Goal: Task Accomplishment & Management: Manage account settings

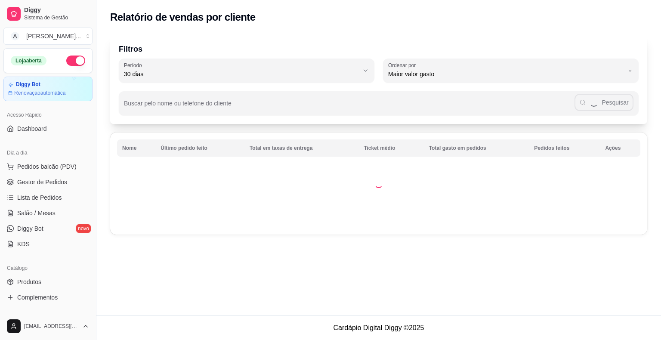
select select "30"
select select "HIGHEST_TOTAL_SPENT_WITH_ORDERS"
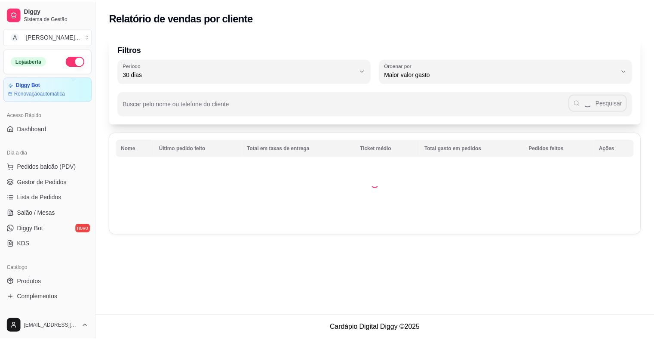
scroll to position [129, 0]
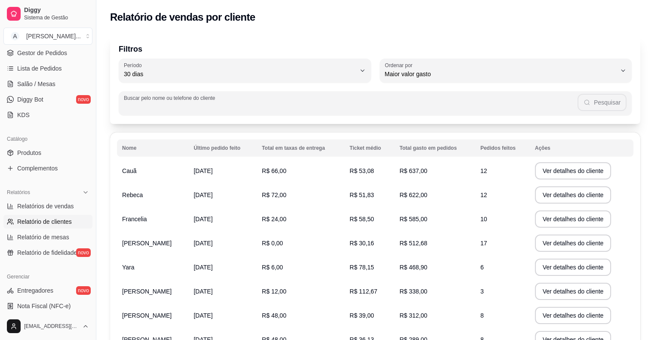
click at [209, 105] on input "Buscar pelo nome ou telefone do cliente" at bounding box center [351, 106] width 454 height 9
type input "maryanna"
click at [616, 104] on button "Pesquisar" at bounding box center [602, 102] width 49 height 17
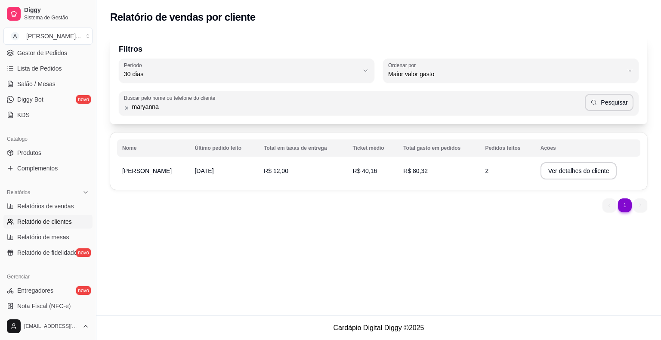
click at [284, 169] on span "R$ 12,00" at bounding box center [276, 170] width 25 height 7
click at [29, 208] on span "Relatórios de vendas" at bounding box center [45, 206] width 57 height 9
select select "ALL"
select select "0"
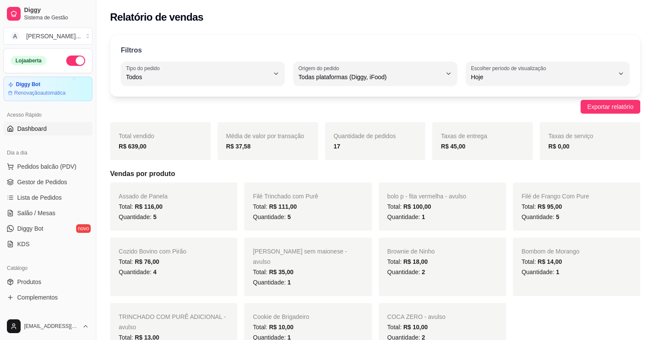
click at [27, 130] on span "Dashboard" at bounding box center [32, 128] width 30 height 9
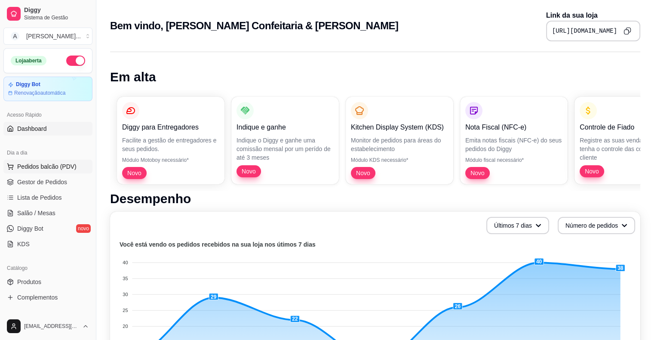
click at [41, 171] on button "Pedidos balcão (PDV)" at bounding box center [47, 167] width 89 height 14
click at [33, 180] on span "Gestor de Pedidos" at bounding box center [42, 182] width 50 height 9
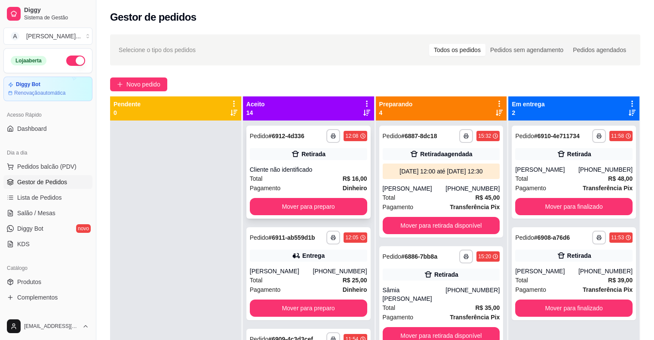
click at [301, 173] on div "Cliente não identificado" at bounding box center [308, 169] width 117 height 9
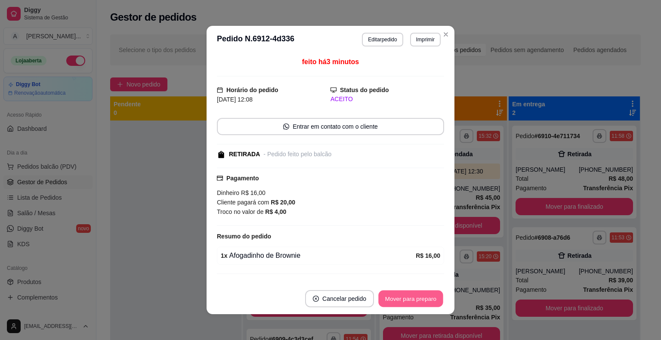
click at [422, 297] on button "Mover para preparo" at bounding box center [410, 298] width 65 height 17
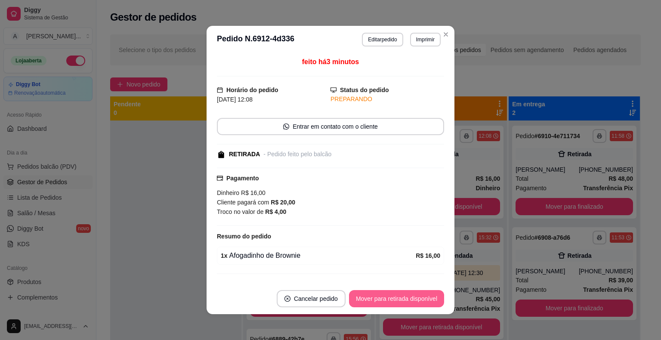
click at [422, 297] on button "Mover para retirada disponível" at bounding box center [396, 298] width 95 height 17
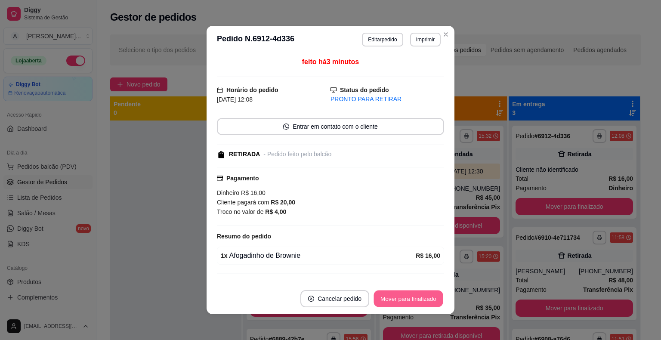
click at [422, 297] on button "Mover para finalizado" at bounding box center [408, 298] width 69 height 17
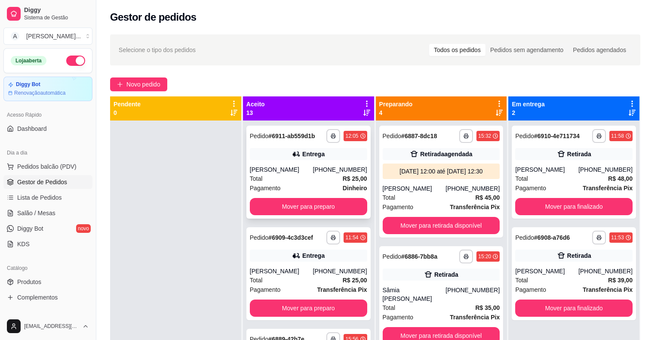
click at [284, 179] on div "Total R$ 25,00" at bounding box center [308, 178] width 117 height 9
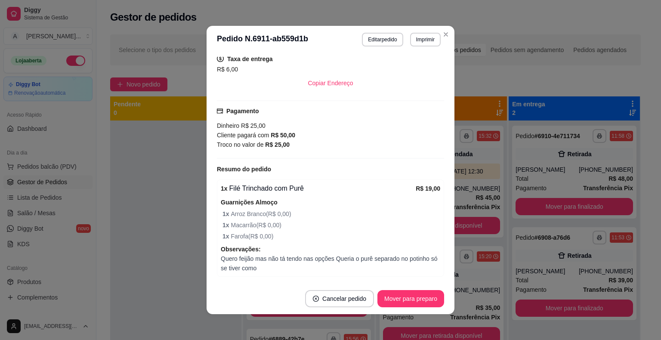
scroll to position [219, 0]
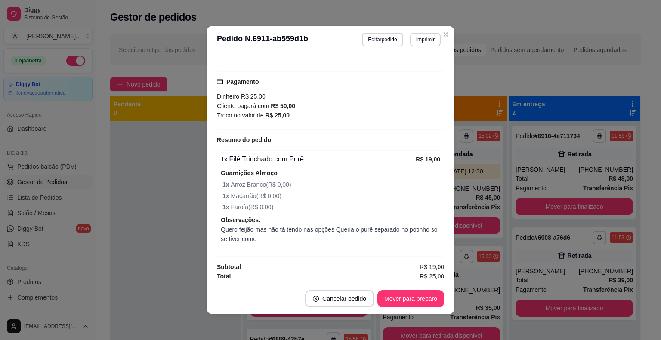
click at [353, 306] on button "Cancelar pedido" at bounding box center [339, 298] width 69 height 17
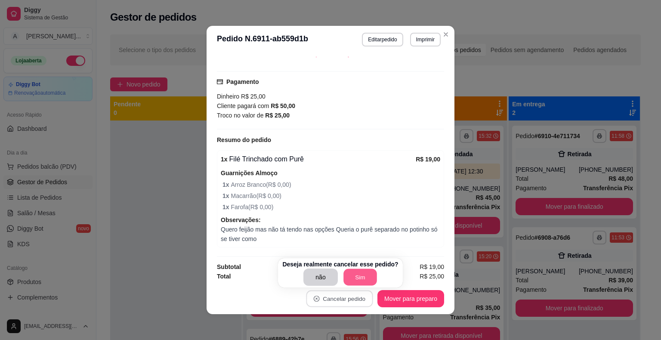
click at [357, 269] on button "Sim" at bounding box center [360, 277] width 34 height 17
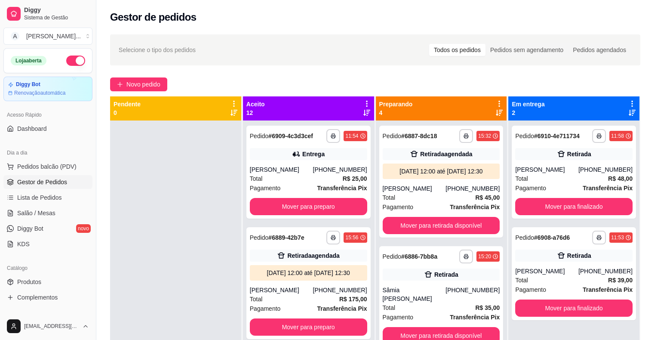
click at [166, 192] on div at bounding box center [175, 290] width 131 height 340
click at [280, 203] on button "Mover para preparo" at bounding box center [309, 206] width 114 height 17
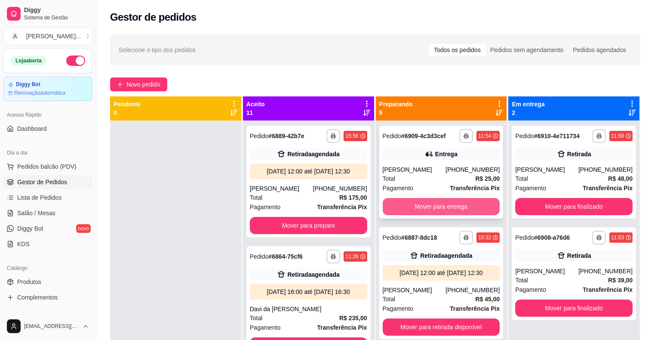
click at [417, 208] on button "Mover para entrega" at bounding box center [441, 206] width 117 height 17
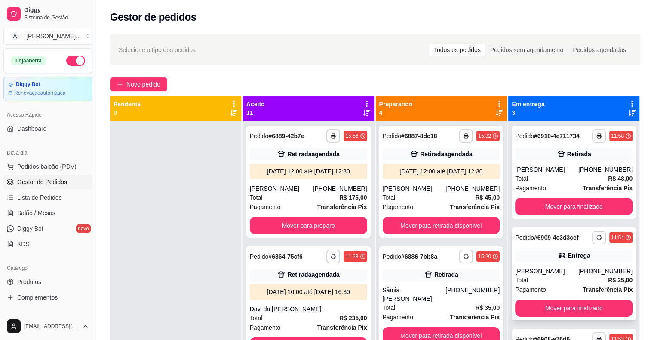
click at [548, 259] on div "Entrega" at bounding box center [573, 255] width 117 height 12
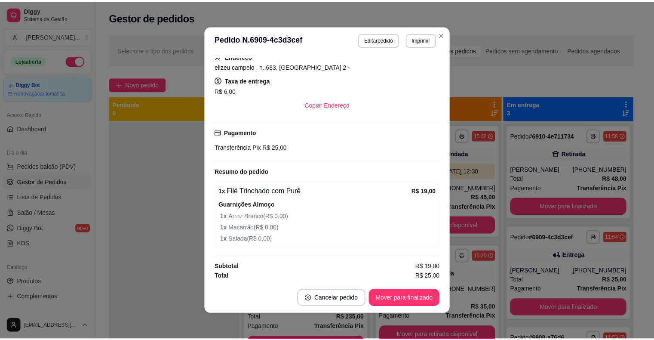
scroll to position [2, 0]
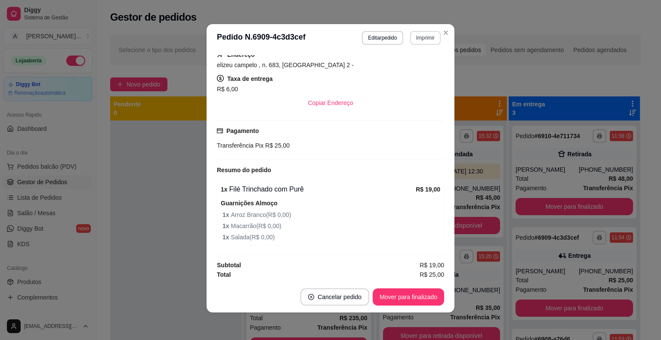
click at [415, 39] on button "Imprimir" at bounding box center [425, 38] width 31 height 14
click at [404, 71] on button "IMPRESSORA" at bounding box center [406, 67] width 60 height 13
